Goal: Navigation & Orientation: Find specific page/section

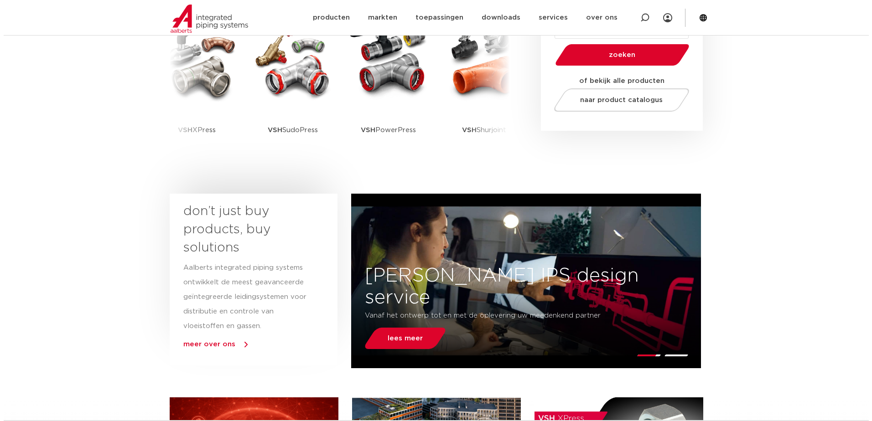
scroll to position [137, 0]
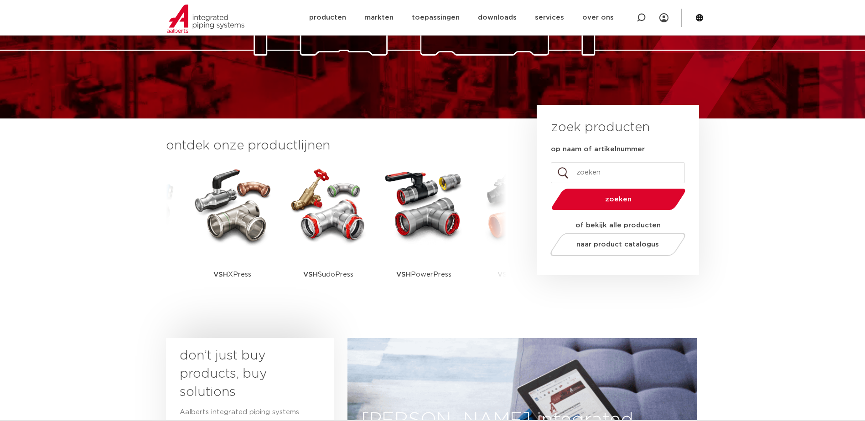
click at [699, 21] on icon at bounding box center [699, 18] width 8 height 8
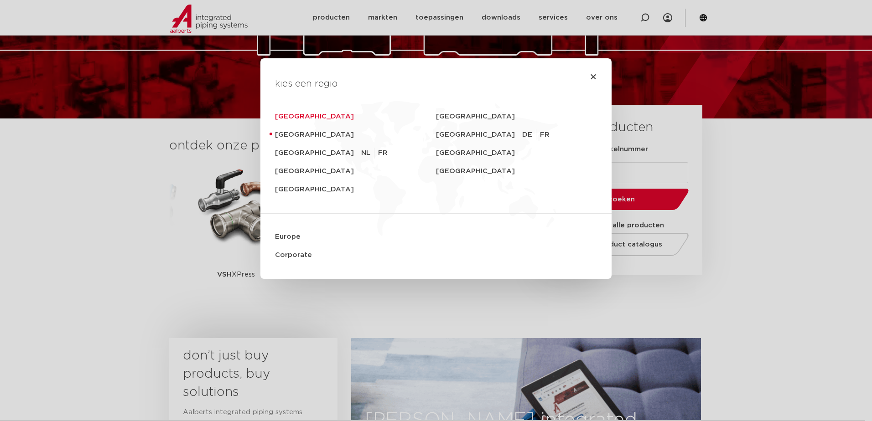
click at [312, 114] on link "Deutschland" at bounding box center [355, 117] width 161 height 18
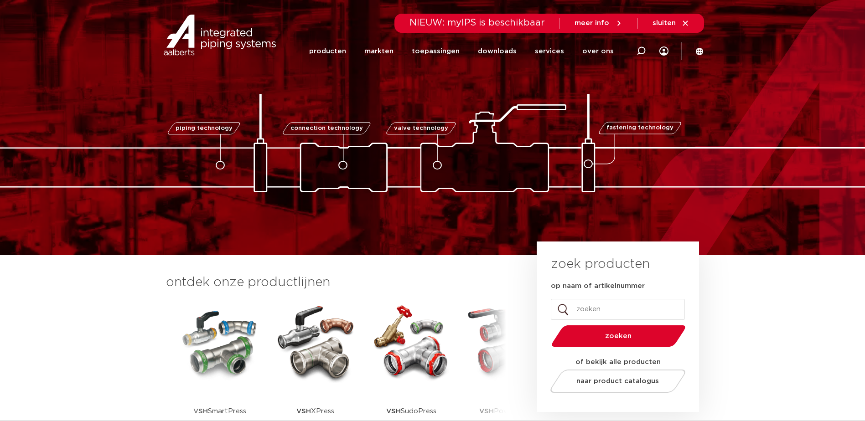
click at [116, 276] on section "ontdek onze productlijnen VSH SmartPress VSH XPress VSH SudoPress VSH PowerPres…" at bounding box center [432, 362] width 865 height 215
click at [331, 52] on link "producten" at bounding box center [327, 51] width 37 height 35
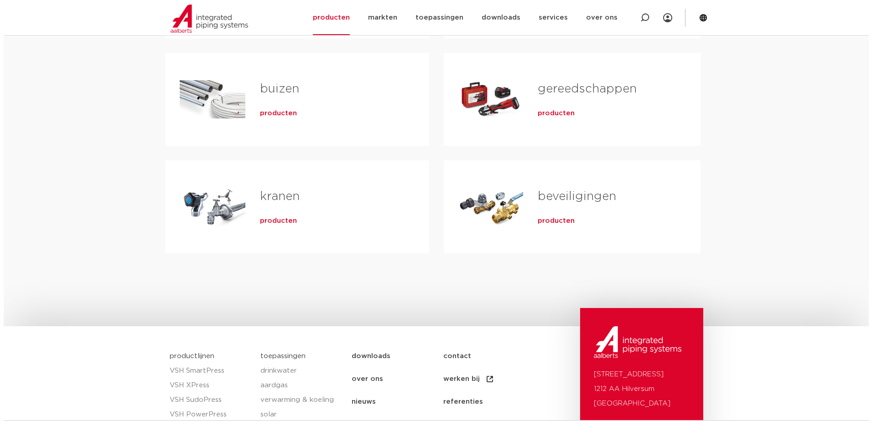
scroll to position [137, 0]
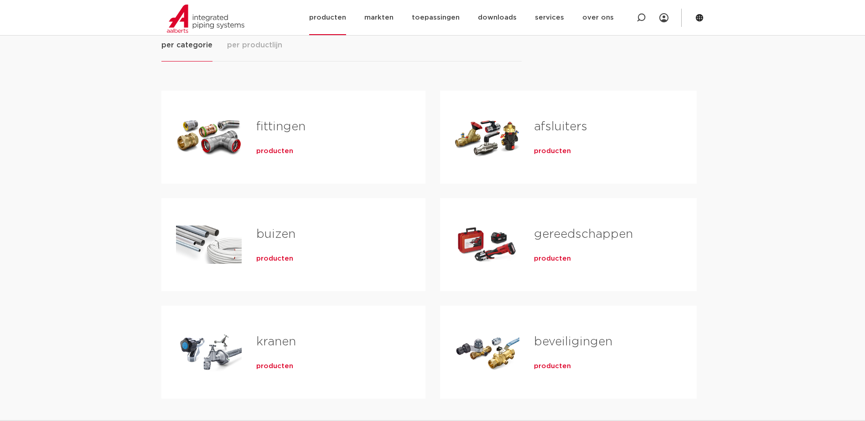
click at [702, 18] on icon at bounding box center [699, 17] width 7 height 7
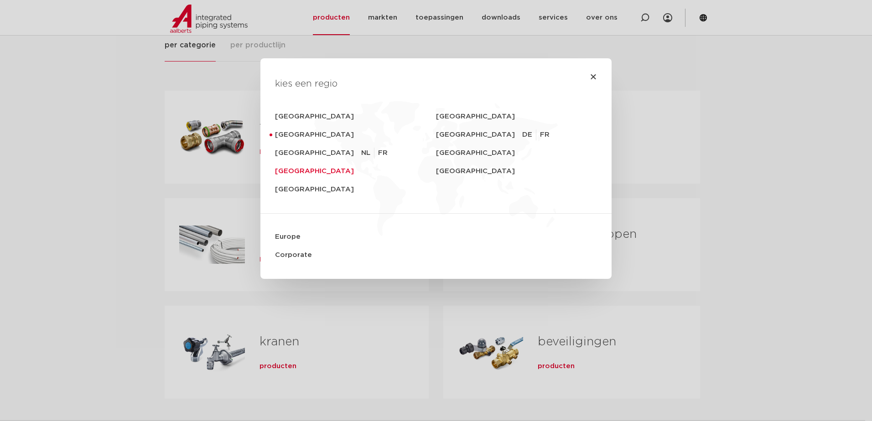
click at [300, 173] on link "[GEOGRAPHIC_DATA]" at bounding box center [355, 171] width 161 height 18
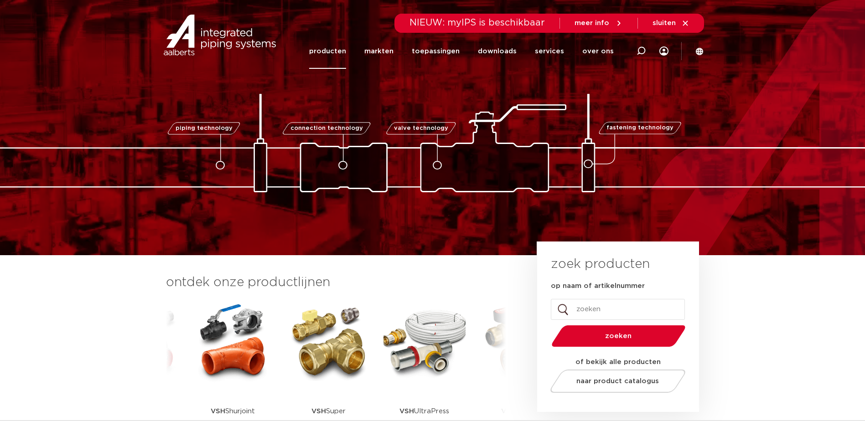
click at [336, 51] on link "producten" at bounding box center [327, 51] width 37 height 35
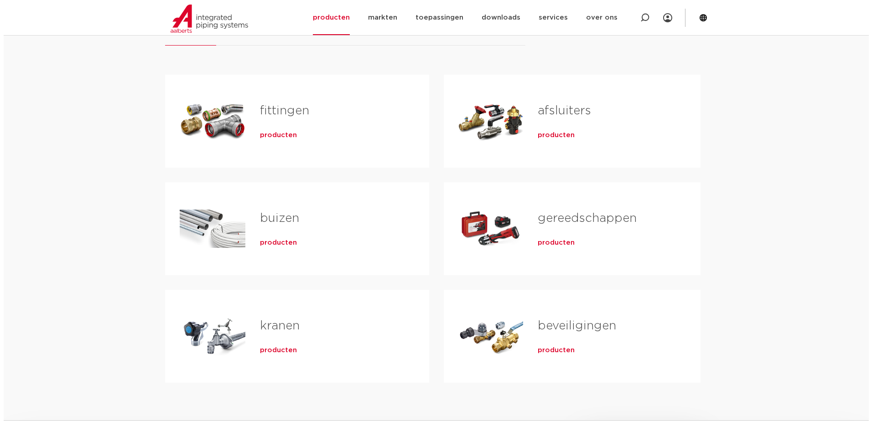
scroll to position [137, 0]
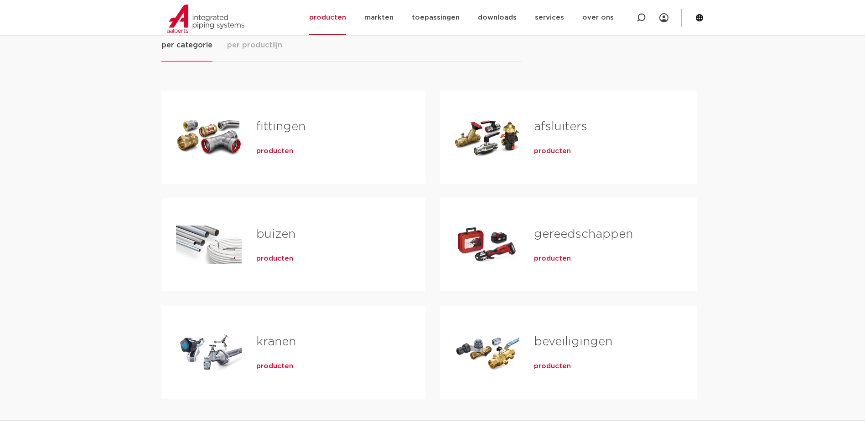
click at [782, 76] on div "per categorie per productlijn [GEOGRAPHIC_DATA] producten buizen producten" at bounding box center [432, 241] width 865 height 462
click at [697, 18] on icon at bounding box center [699, 17] width 7 height 7
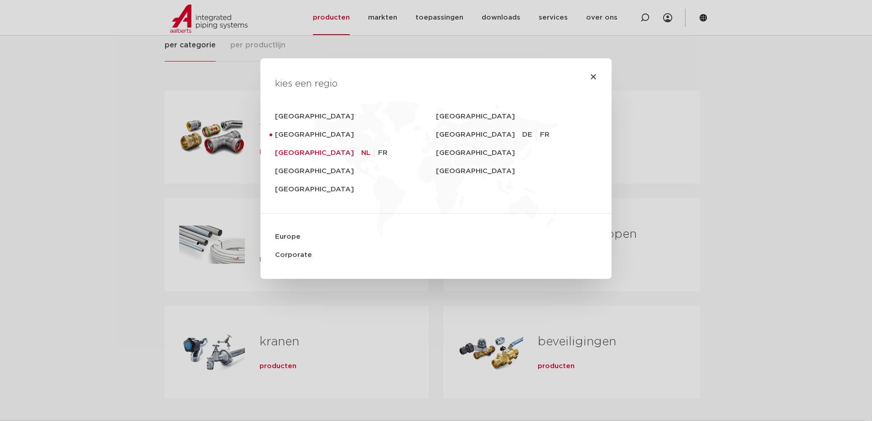
click at [299, 156] on link "[GEOGRAPHIC_DATA]" at bounding box center [318, 153] width 86 height 18
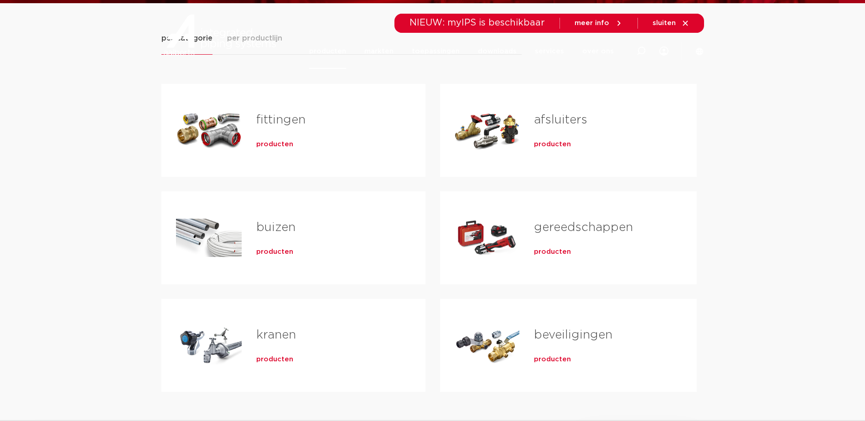
scroll to position [228, 0]
